Goal: Information Seeking & Learning: Learn about a topic

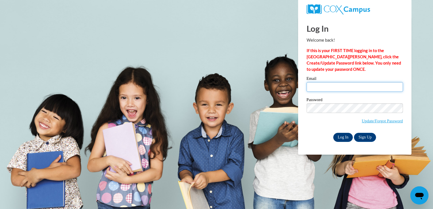
type input "[EMAIL_ADDRESS][DOMAIN_NAME]"
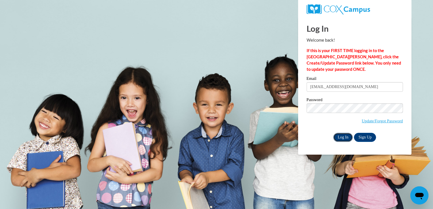
click at [348, 135] on input "Log In" at bounding box center [343, 137] width 20 height 9
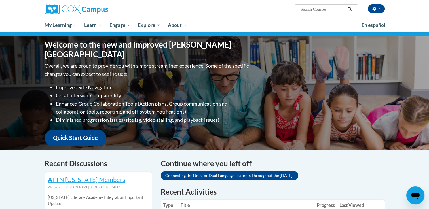
scroll to position [58, 0]
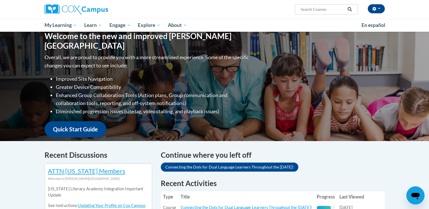
click at [428, 67] on div "Welcome to the new and improved Cox Campus Overall, we are proud to provide you…" at bounding box center [214, 84] width 429 height 113
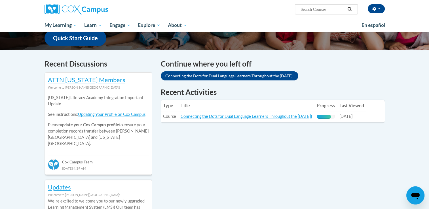
scroll to position [151, 0]
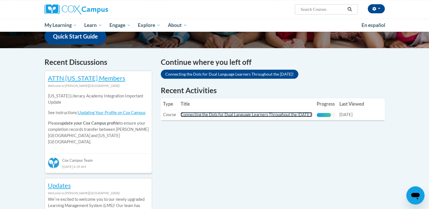
click at [276, 116] on link "Connecting the Dots for Dual Language Learners Throughout the Preschool Day!" at bounding box center [245, 114] width 131 height 5
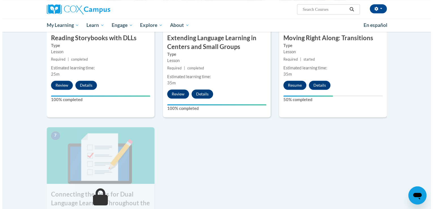
scroll to position [350, 0]
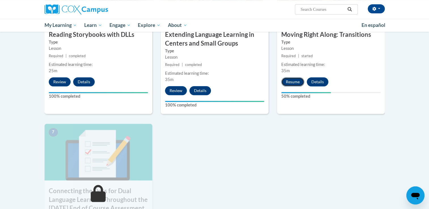
click at [294, 86] on button "Resume" at bounding box center [292, 81] width 23 height 9
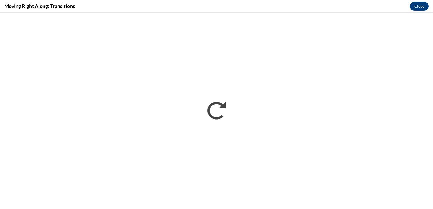
scroll to position [0, 0]
